Goal: Check status: Check status

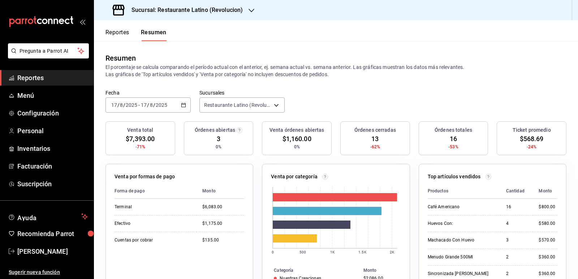
click at [219, 12] on h3 "Sucursal: Restaurante Latino (Revolucion)" at bounding box center [184, 10] width 117 height 9
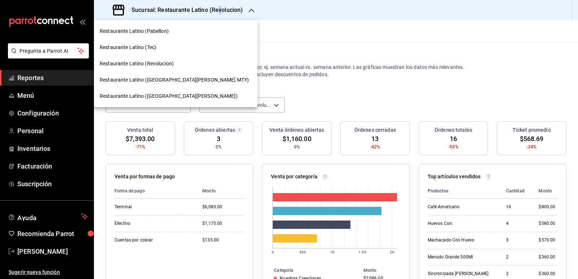
click at [163, 64] on span "Restaurante Latino (Revolucion)" at bounding box center [137, 64] width 74 height 8
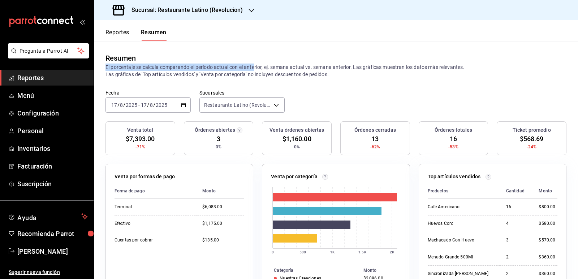
click at [257, 65] on div "Resumen El porcentaje se calcula comparando el período actual con el anterior, …" at bounding box center [336, 65] width 461 height 25
click at [253, 9] on icon "button" at bounding box center [252, 11] width 6 height 6
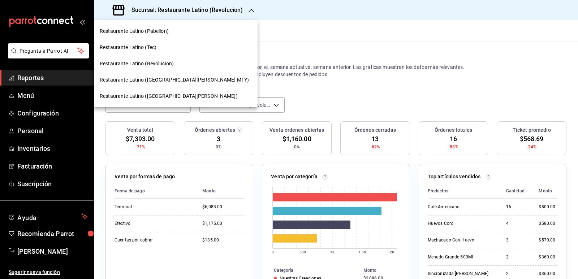
click at [179, 81] on span "Restaurante Latino ([GEOGRAPHIC_DATA][PERSON_NAME] MTY)" at bounding box center [174, 80] width 149 height 8
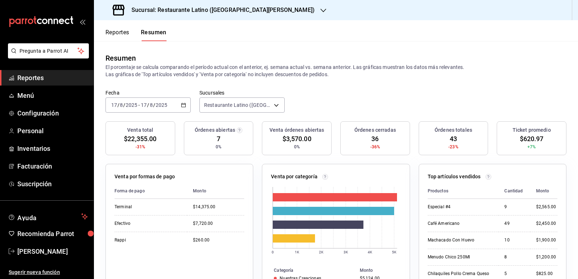
click at [226, 9] on h3 "Sucursal: Restaurante Latino ([GEOGRAPHIC_DATA][PERSON_NAME])" at bounding box center [220, 10] width 189 height 9
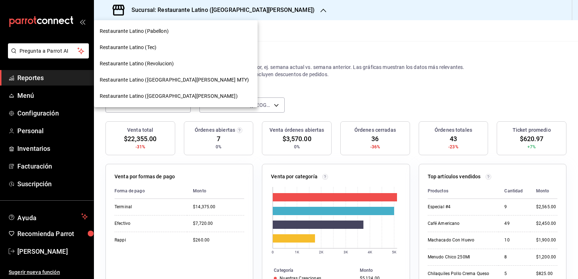
click at [173, 65] on div "Restaurante Latino (Revolucion)" at bounding box center [176, 64] width 152 height 8
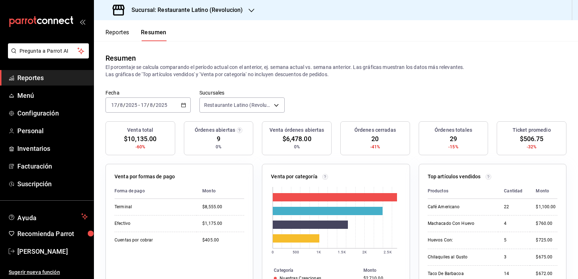
click at [183, 103] on icon "button" at bounding box center [183, 105] width 5 height 5
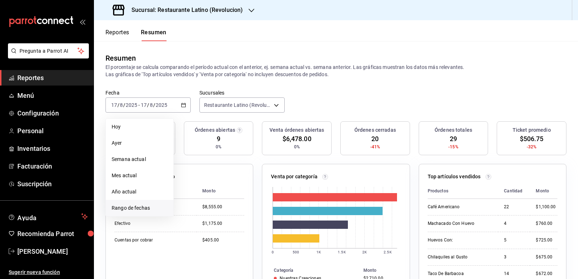
click at [161, 207] on span "Rango de fechas" at bounding box center [140, 208] width 56 height 8
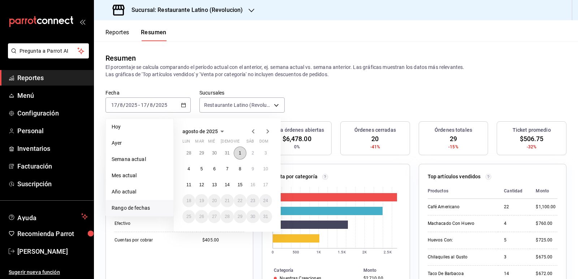
click at [244, 152] on button "1" at bounding box center [240, 153] width 13 height 13
click at [256, 185] on button "16" at bounding box center [252, 184] width 13 height 13
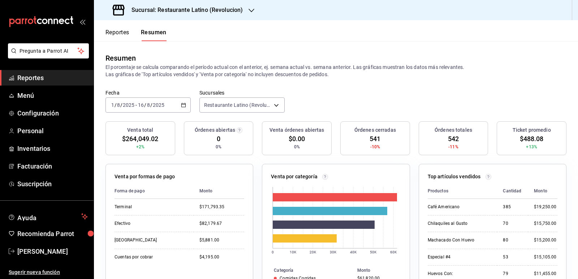
click at [239, 15] on div "Sucursal: Restaurante Latino (Revolucion)" at bounding box center [179, 10] width 158 height 20
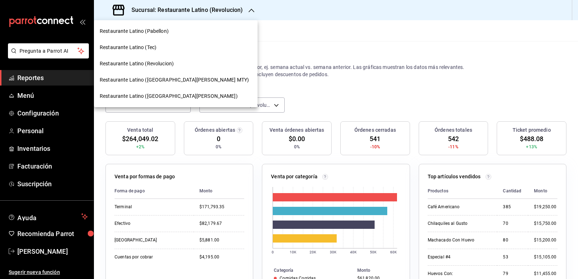
click at [186, 79] on span "Restaurante Latino ([GEOGRAPHIC_DATA][PERSON_NAME] MTY)" at bounding box center [174, 80] width 149 height 8
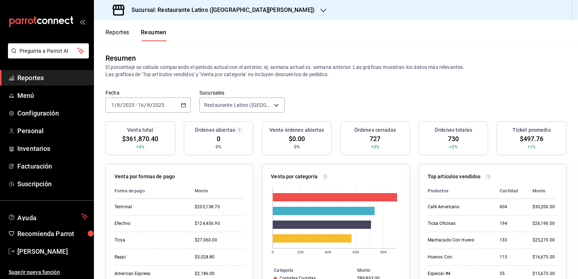
click at [206, 11] on h3 "Sucursal: Restaurante Latino ([GEOGRAPHIC_DATA][PERSON_NAME])" at bounding box center [220, 10] width 189 height 9
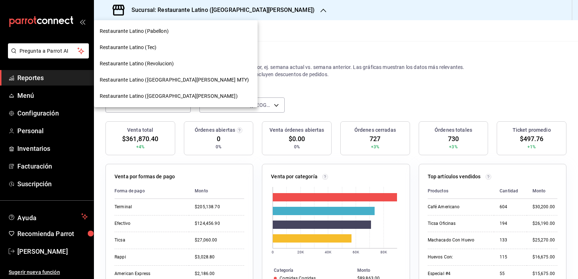
click at [172, 34] on div "Restaurante Latino (Pabellon)" at bounding box center [176, 31] width 152 height 8
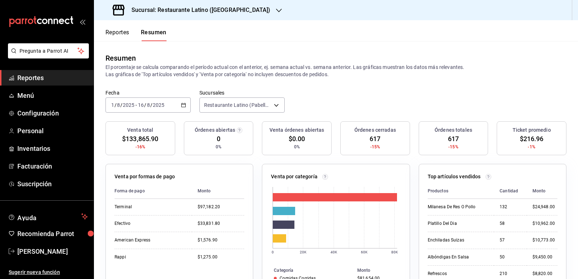
click at [202, 8] on h3 "Sucursal: Restaurante Latino ([GEOGRAPHIC_DATA])" at bounding box center [198, 10] width 145 height 9
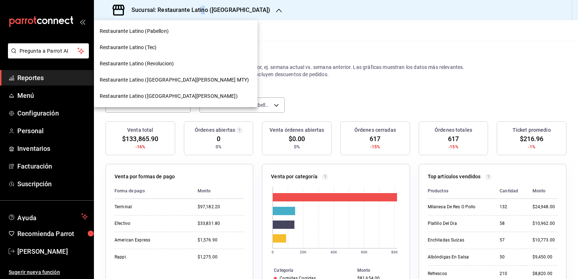
click at [173, 91] on div "Restaurante Latino ([GEOGRAPHIC_DATA][PERSON_NAME])" at bounding box center [176, 96] width 164 height 16
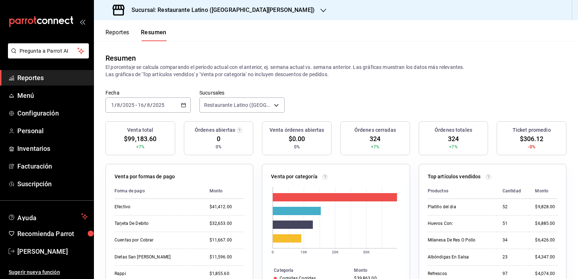
click at [186, 108] on div "[DATE] [DATE] - [DATE] [DATE]" at bounding box center [148, 105] width 85 height 15
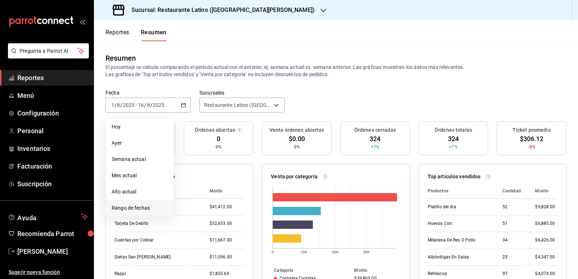
click at [137, 207] on span "Rango de fechas" at bounding box center [140, 208] width 56 height 8
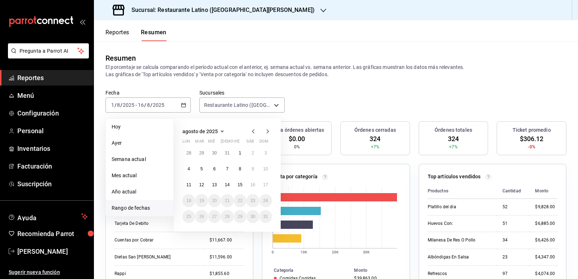
click at [251, 131] on icon "button" at bounding box center [253, 131] width 9 height 9
click at [203, 154] on button "1" at bounding box center [201, 156] width 13 height 13
click at [218, 185] on button "16" at bounding box center [214, 187] width 13 height 13
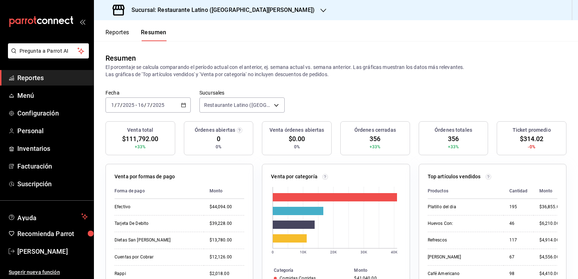
click at [223, 8] on h3 "Sucursal: Restaurante Latino ([GEOGRAPHIC_DATA][PERSON_NAME])" at bounding box center [220, 10] width 189 height 9
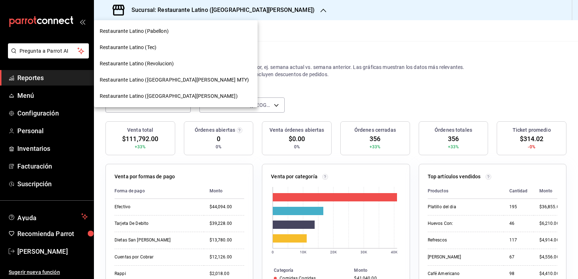
click at [172, 82] on span "Restaurante Latino ([GEOGRAPHIC_DATA][PERSON_NAME] MTY)" at bounding box center [174, 80] width 149 height 8
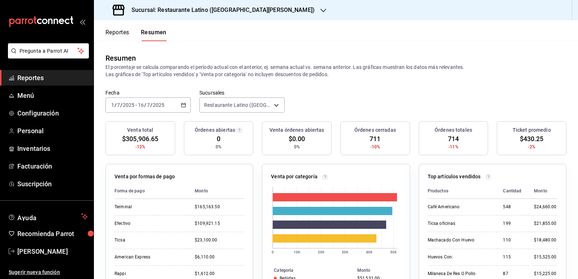
click at [248, 16] on div "Sucursal: Restaurante Latino ([GEOGRAPHIC_DATA][PERSON_NAME])" at bounding box center [214, 10] width 229 height 20
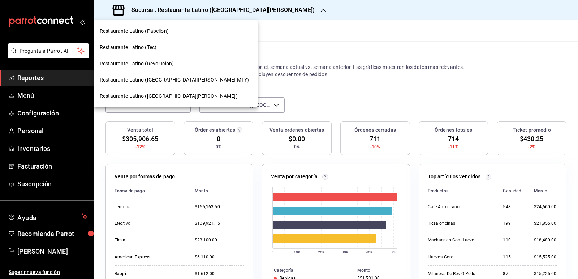
click at [180, 69] on div "Restaurante Latino (Revolucion)" at bounding box center [176, 64] width 164 height 16
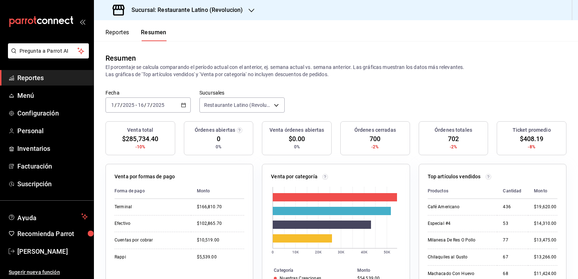
click at [228, 20] on div "Sucursal: Restaurante Latino (Revolucion) Reportes Resumen Resumen El porcentaj…" at bounding box center [336, 139] width 484 height 279
click at [231, 16] on div "Sucursal: Restaurante Latino (Revolucion)" at bounding box center [179, 10] width 158 height 20
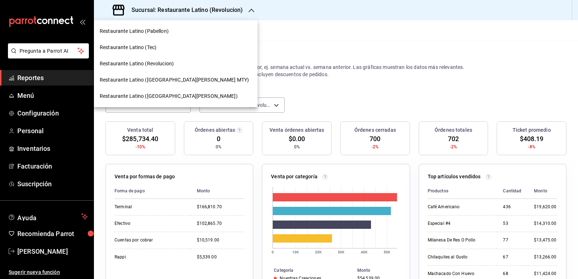
click at [178, 33] on div "Restaurante Latino (Pabellon)" at bounding box center [176, 31] width 152 height 8
